Goal: Task Accomplishment & Management: Manage account settings

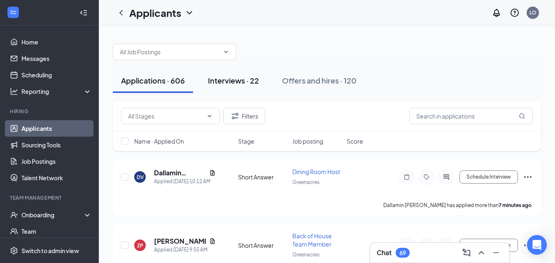
click at [230, 80] on div "Interviews · 22" at bounding box center [233, 80] width 51 height 10
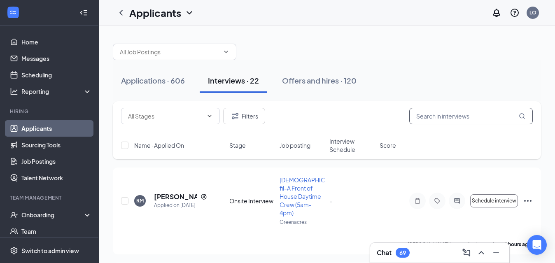
click at [425, 118] on input "text" at bounding box center [471, 116] width 124 height 16
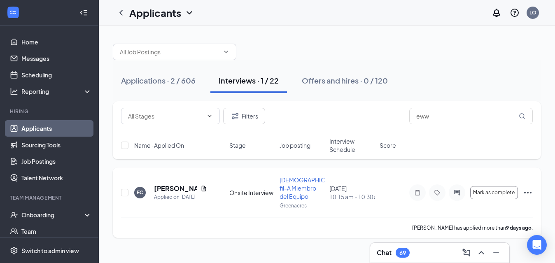
drag, startPoint x: 425, startPoint y: 118, endPoint x: 164, endPoint y: 190, distance: 270.5
click at [164, 190] on h5 "[PERSON_NAME]" at bounding box center [175, 188] width 43 height 9
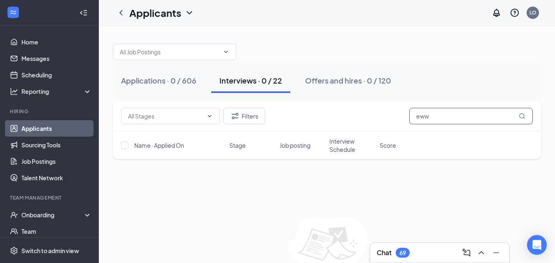
click at [443, 120] on input "eww" at bounding box center [471, 116] width 124 height 16
type input "e"
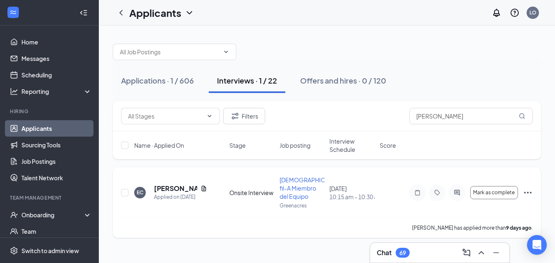
drag, startPoint x: 411, startPoint y: 124, endPoint x: 172, endPoint y: 190, distance: 248.3
click at [172, 190] on h5 "[PERSON_NAME]" at bounding box center [175, 188] width 43 height 9
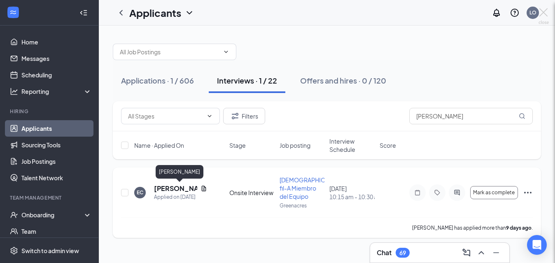
click at [172, 190] on div "EC [PERSON_NAME] [DEMOGRAPHIC_DATA]-fil-A Miembro del Equipo at Greenacres Add …" at bounding box center [277, 131] width 555 height 263
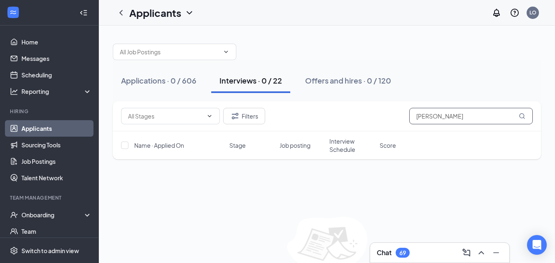
click at [433, 119] on input "[PERSON_NAME]" at bounding box center [471, 116] width 124 height 16
type input "e"
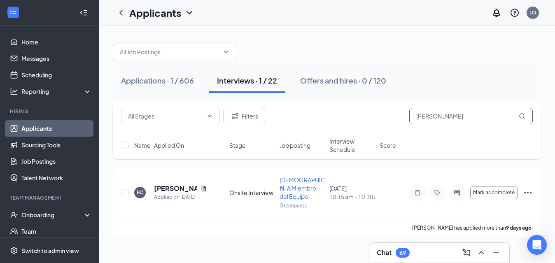
type input "[PERSON_NAME]"
drag, startPoint x: 433, startPoint y: 118, endPoint x: 164, endPoint y: 189, distance: 278.1
click at [164, 189] on h5 "[PERSON_NAME]" at bounding box center [175, 188] width 43 height 9
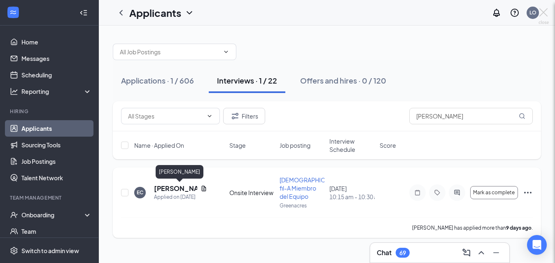
click at [164, 189] on div "EC [PERSON_NAME] [DEMOGRAPHIC_DATA]-fil-A Miembro del Equipo at Greenacres Add …" at bounding box center [277, 131] width 555 height 263
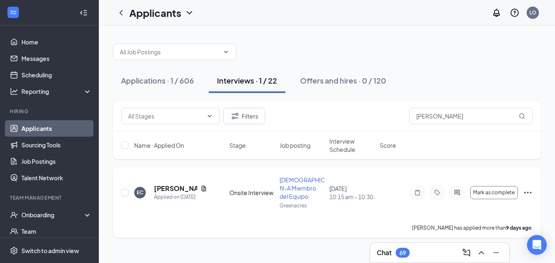
click at [164, 189] on h5 "[PERSON_NAME]" at bounding box center [175, 188] width 43 height 9
